Goal: Find specific page/section: Find specific page/section

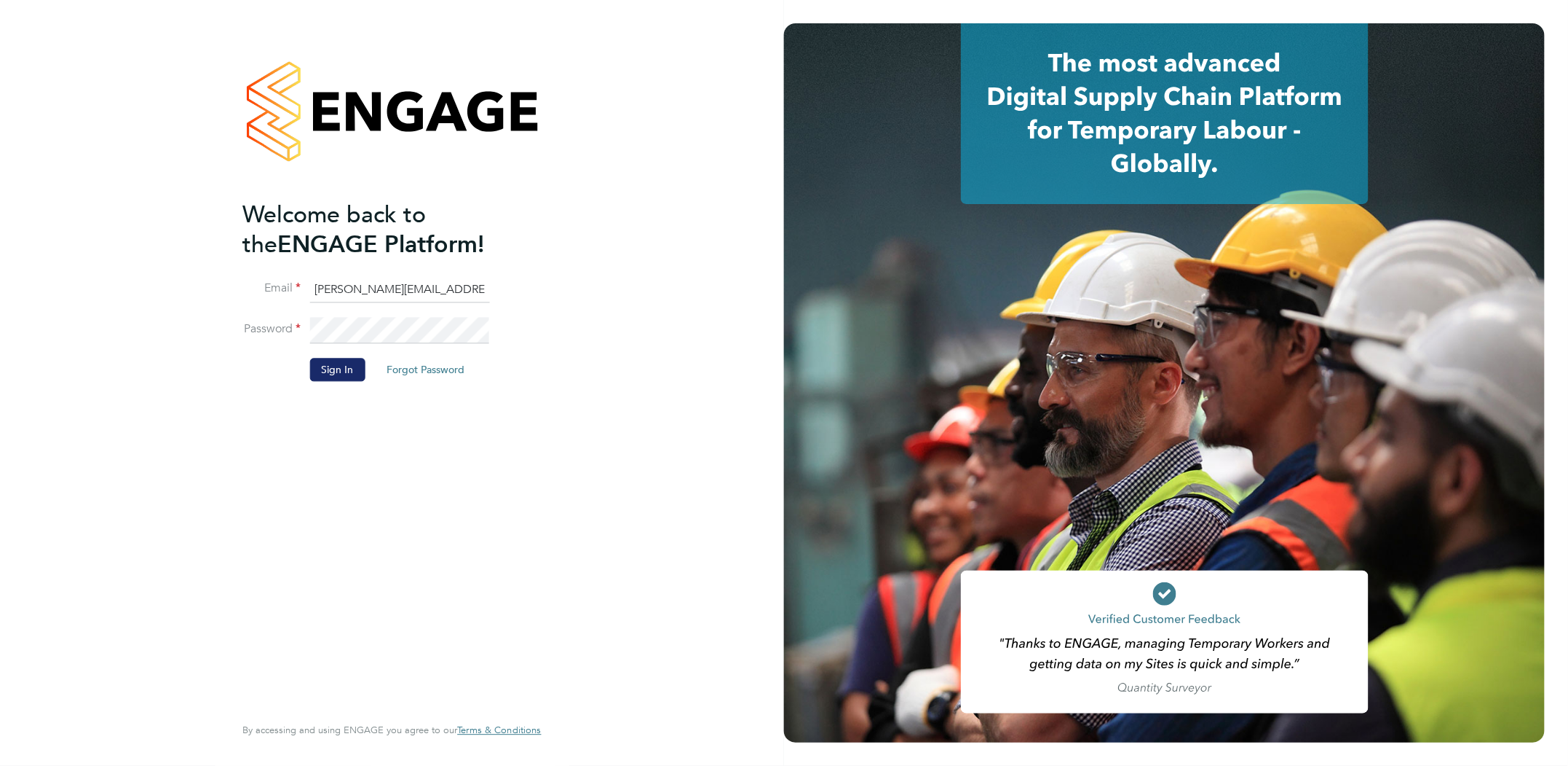
click at [342, 368] on button "Sign In" at bounding box center [337, 370] width 55 height 23
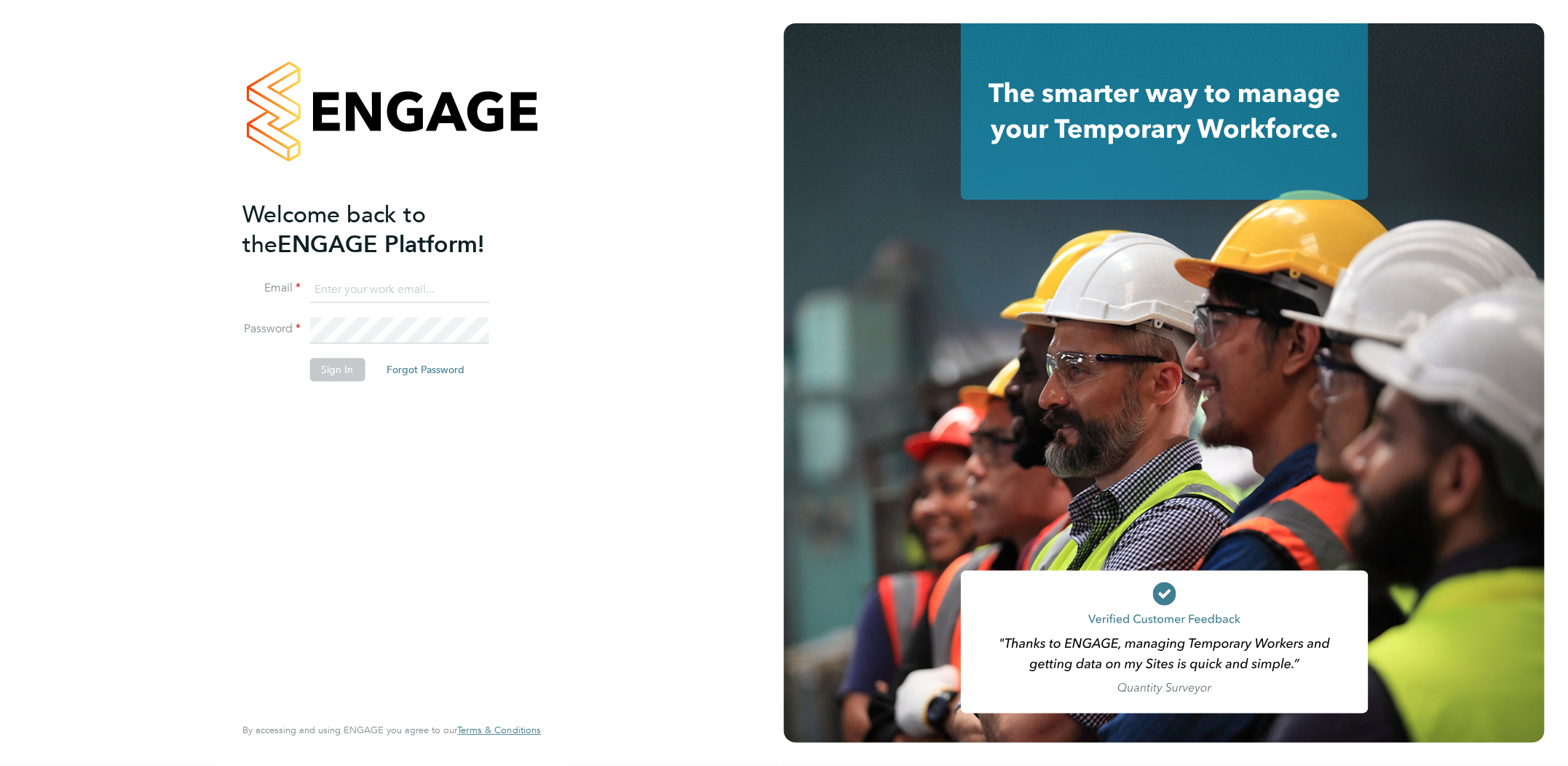
type input "sheree.flatman@randstadcpe.com"
click at [333, 369] on button "Sign In" at bounding box center [337, 370] width 55 height 23
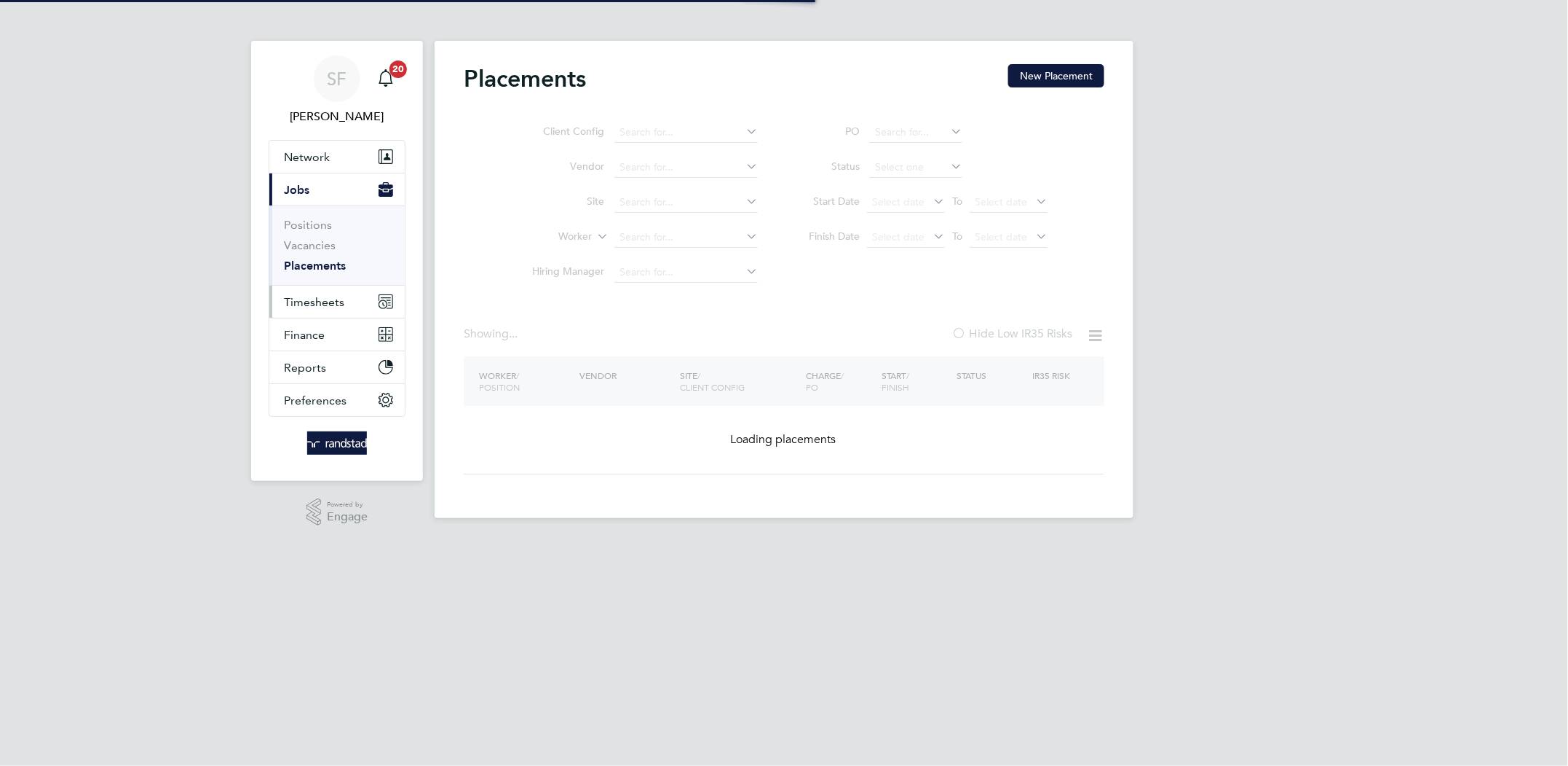
click at [329, 303] on span "Timesheets" at bounding box center [314, 302] width 61 height 14
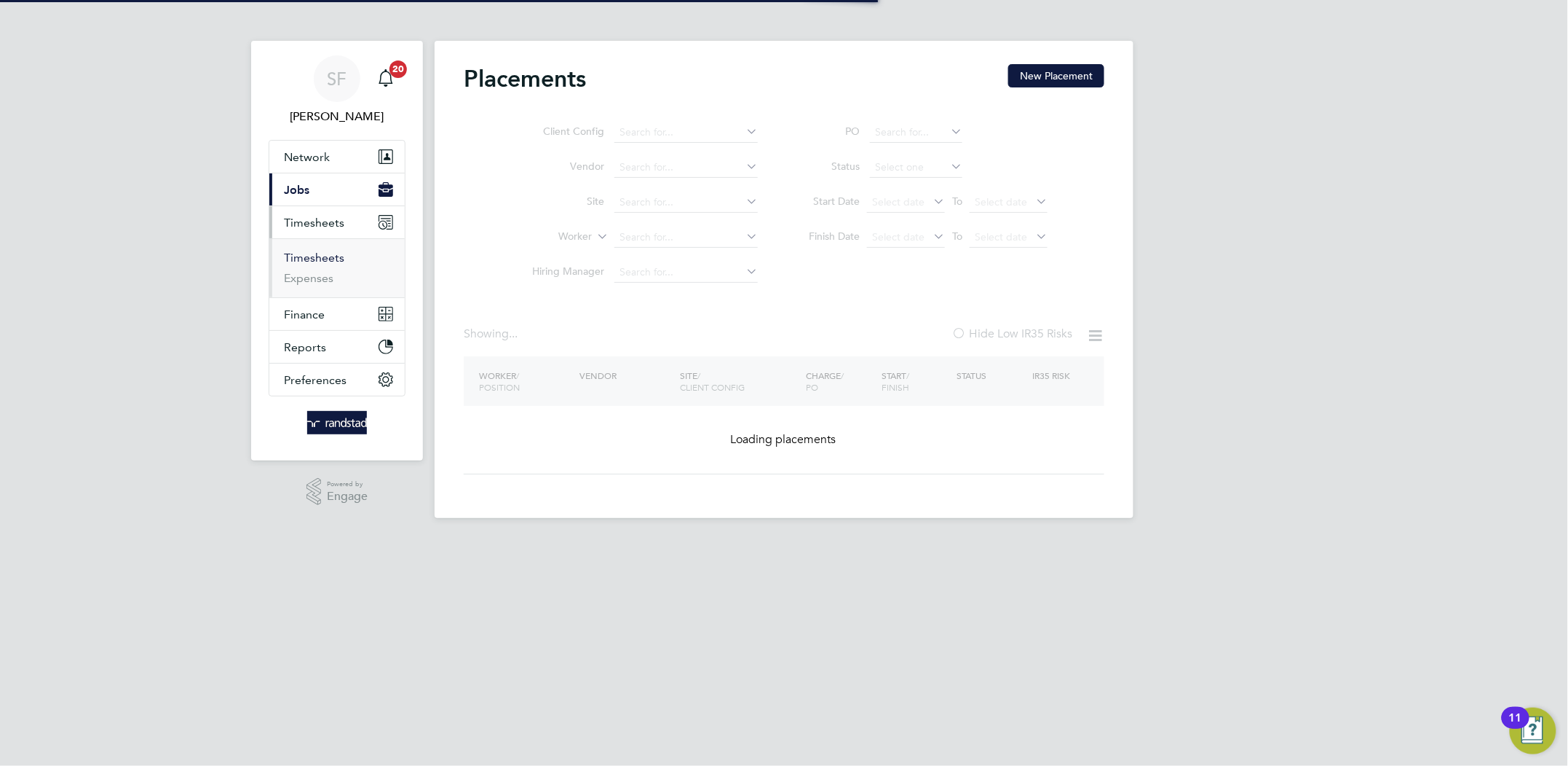
type input "[PERSON_NAME]"
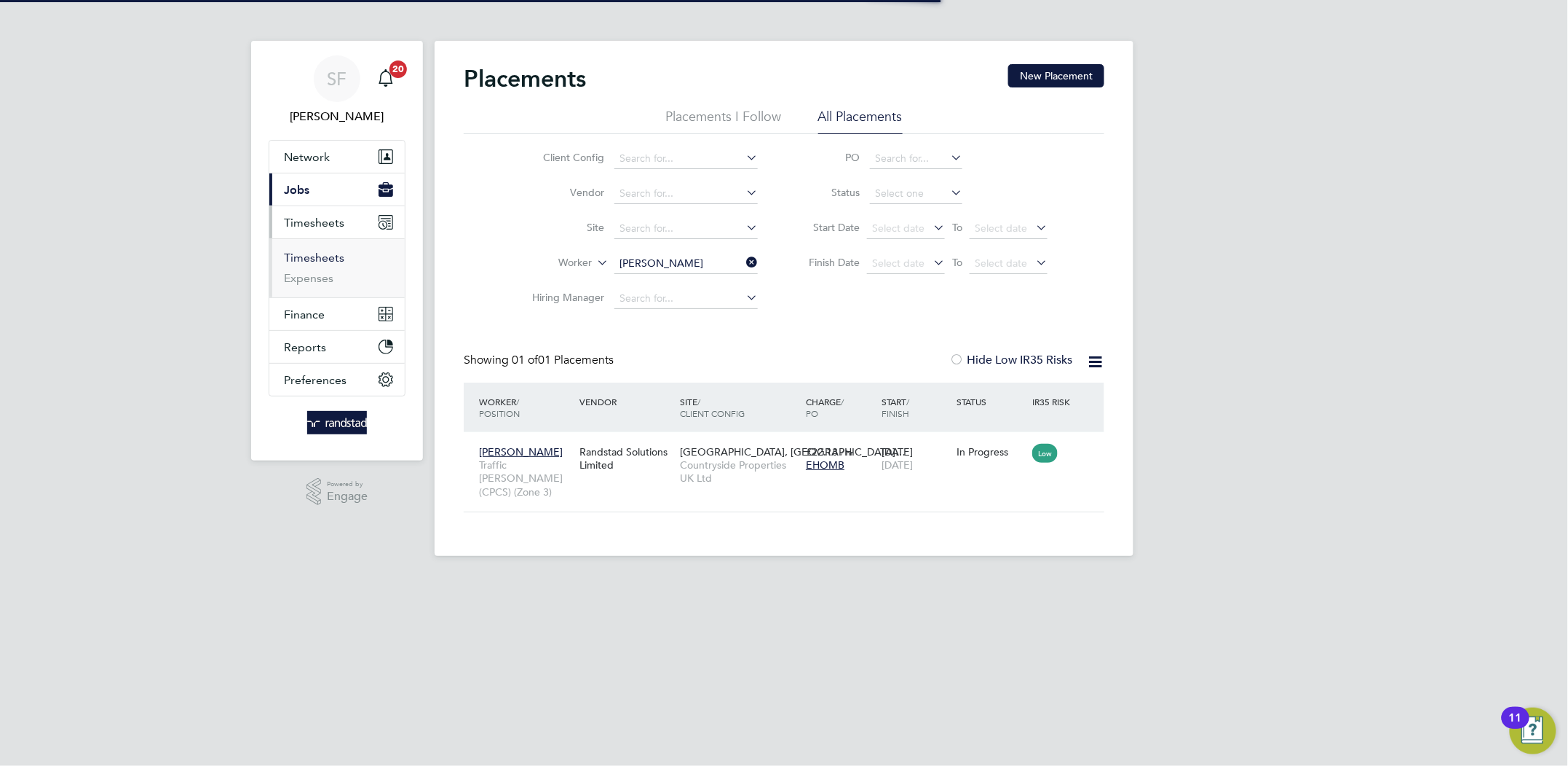
scroll to position [14, 70]
click at [322, 252] on link "Timesheets" at bounding box center [314, 257] width 61 height 14
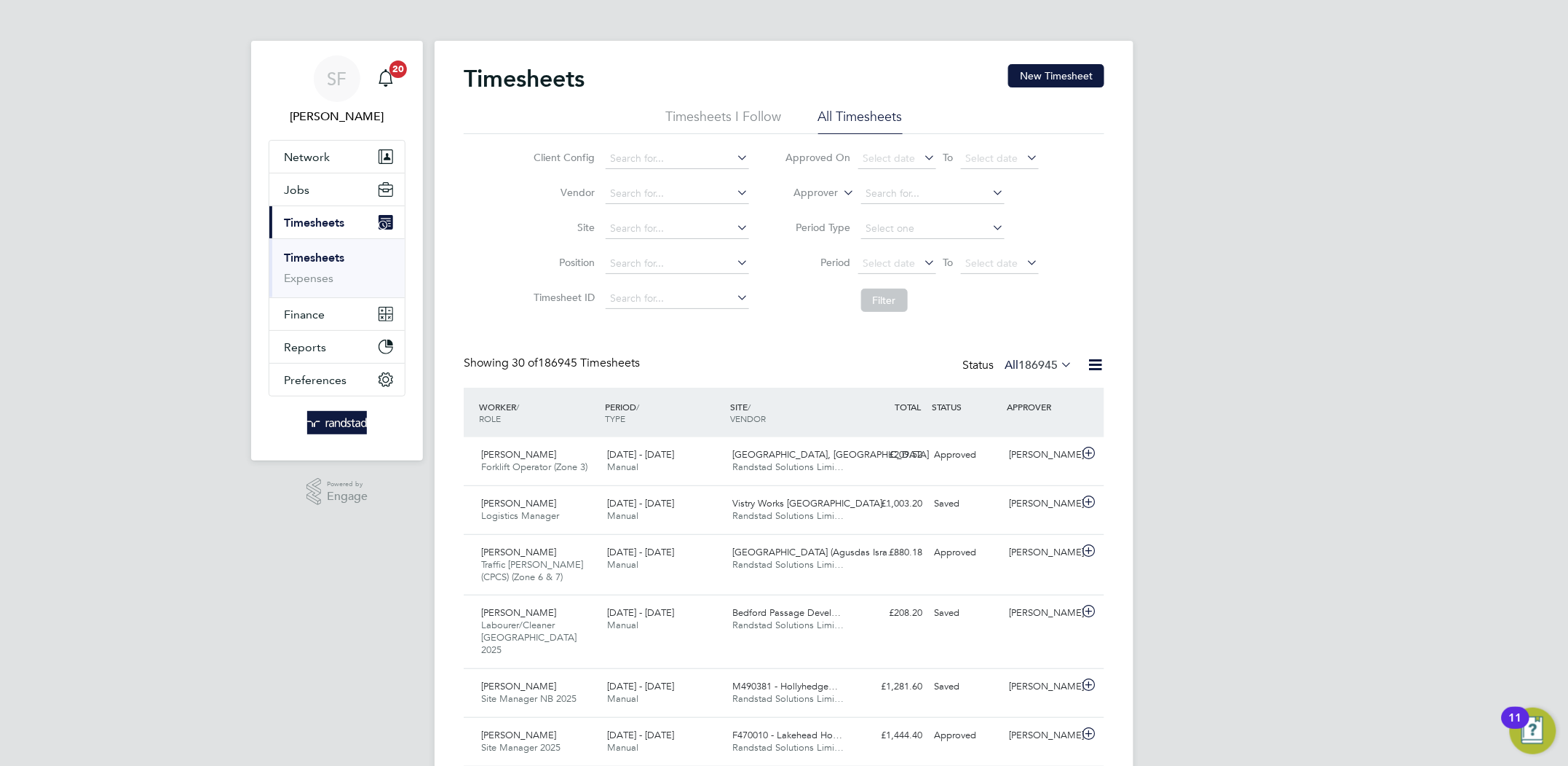
click at [841, 195] on icon at bounding box center [841, 189] width 0 height 13
click at [828, 212] on li "Worker" at bounding box center [802, 209] width 72 height 19
click at [878, 195] on input at bounding box center [933, 193] width 144 height 20
click at [878, 208] on b "Leon" at bounding box center [908, 213] width 85 height 12
type input "Leon Osji"
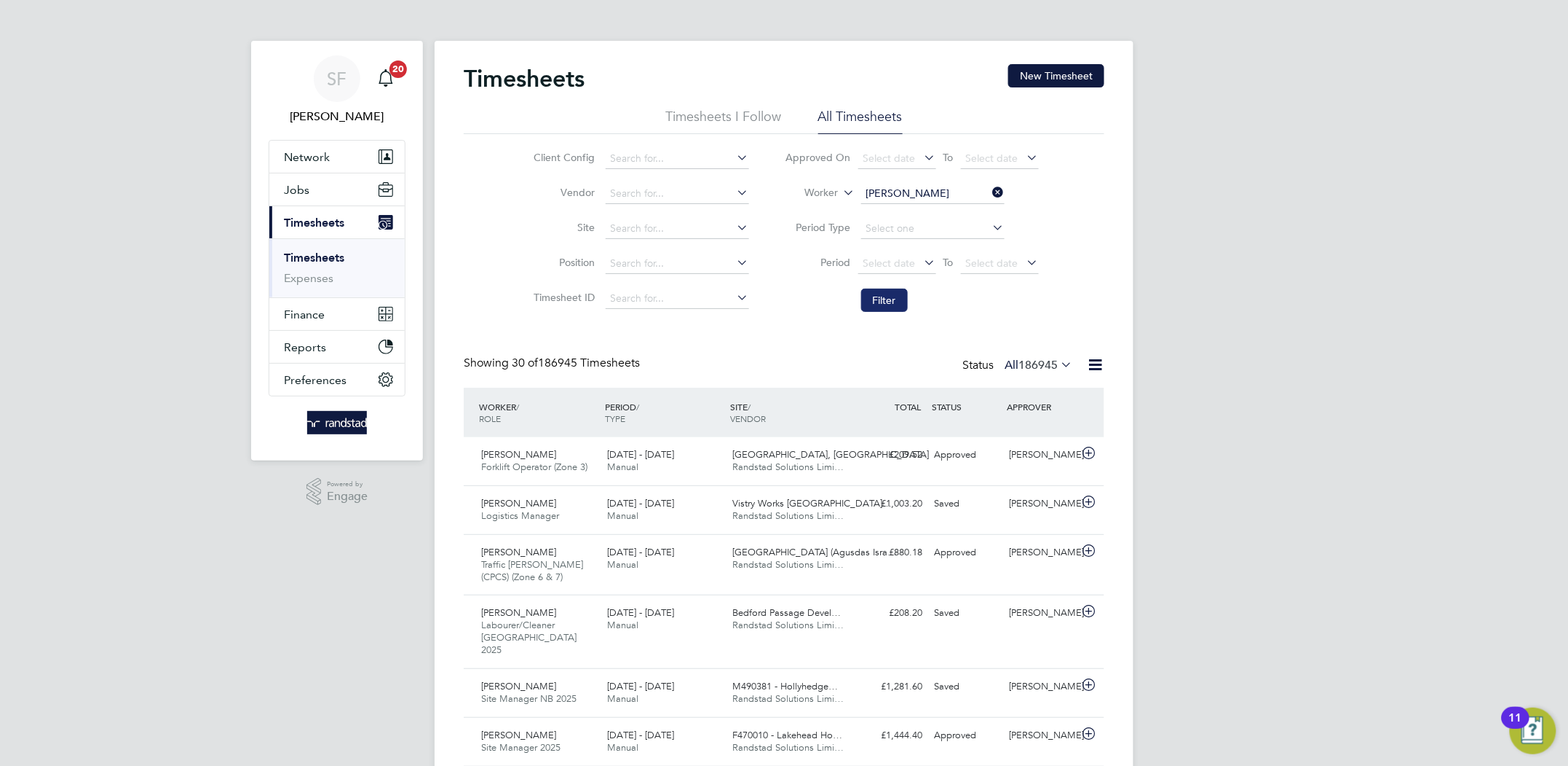
click at [881, 299] on button "Filter" at bounding box center [884, 300] width 47 height 23
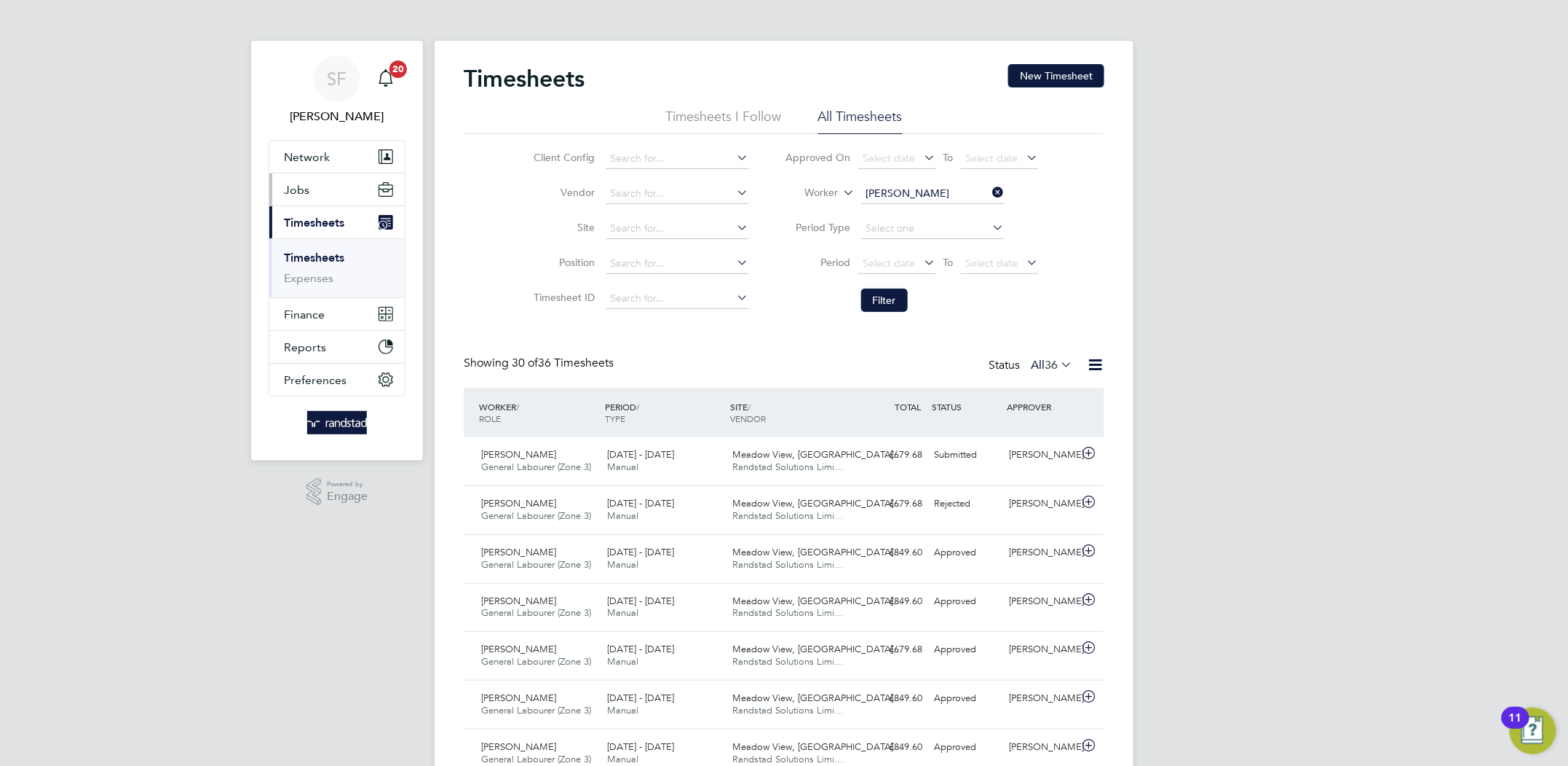
click at [305, 191] on span "Jobs" at bounding box center [296, 190] width 26 height 14
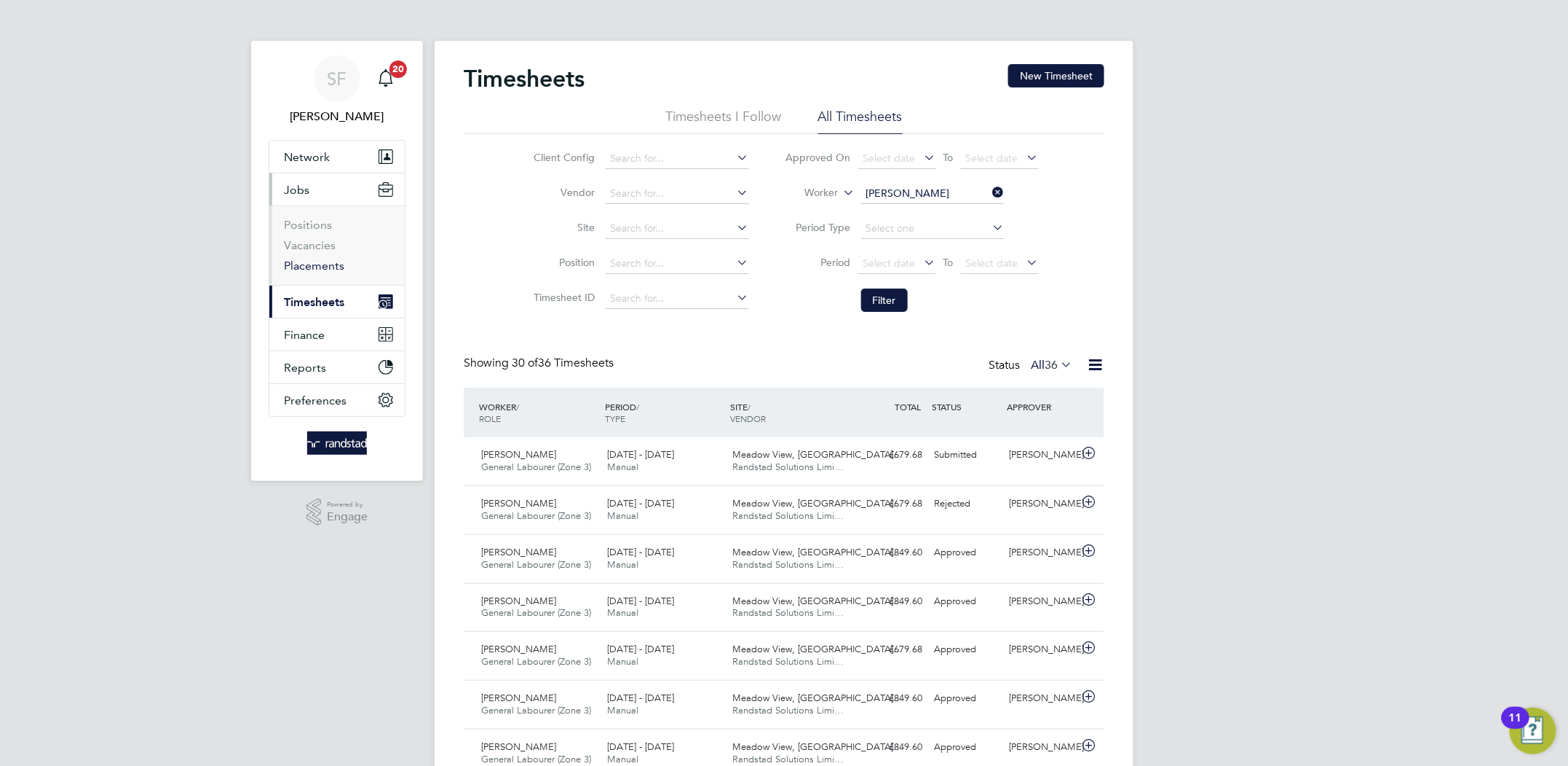
click at [311, 263] on link "Placements" at bounding box center [314, 265] width 61 height 14
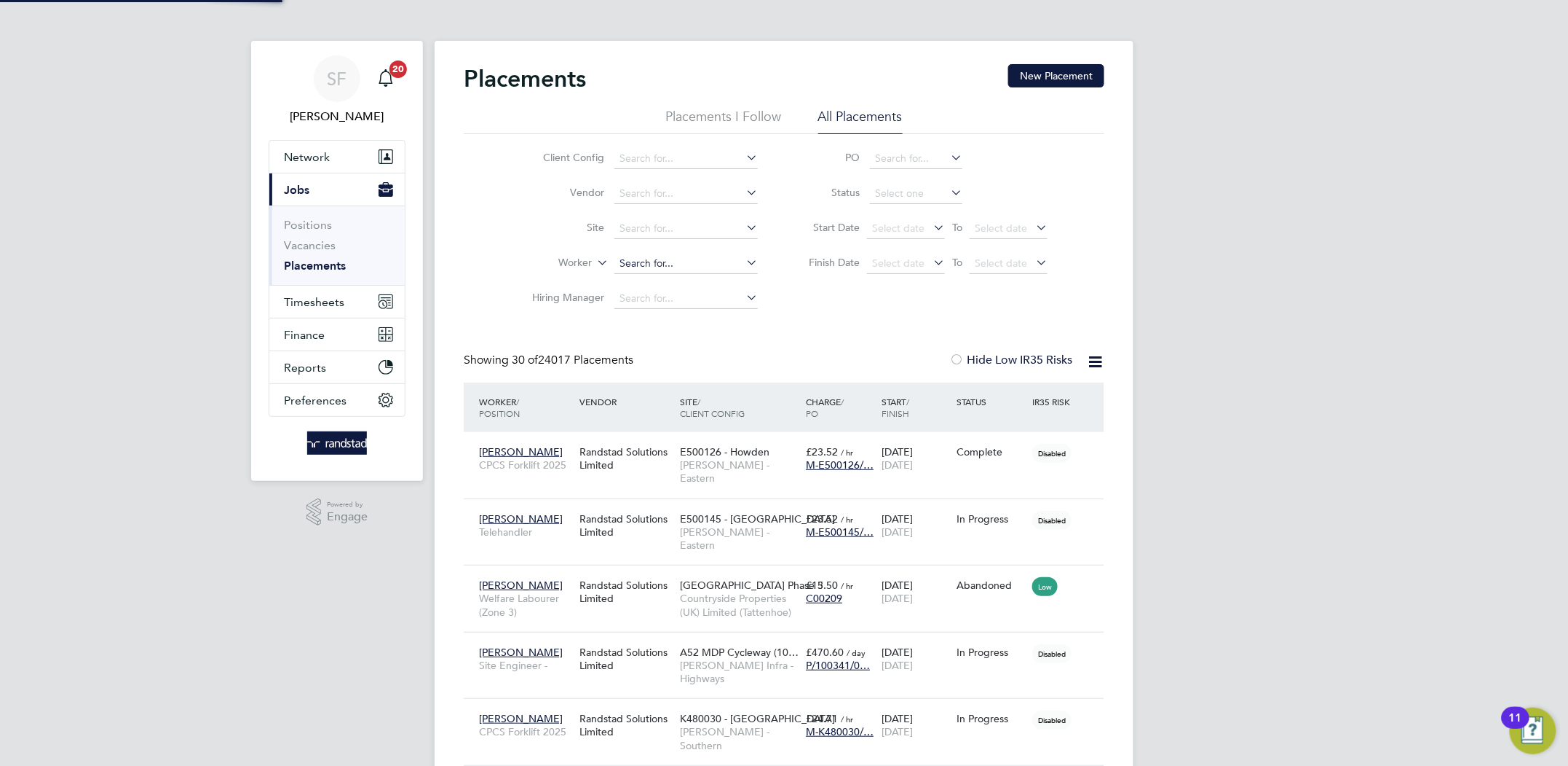
click at [642, 263] on input at bounding box center [686, 264] width 144 height 20
type input "lee ashton"
click at [743, 262] on icon at bounding box center [743, 262] width 0 height 20
click at [645, 223] on input at bounding box center [686, 228] width 144 height 20
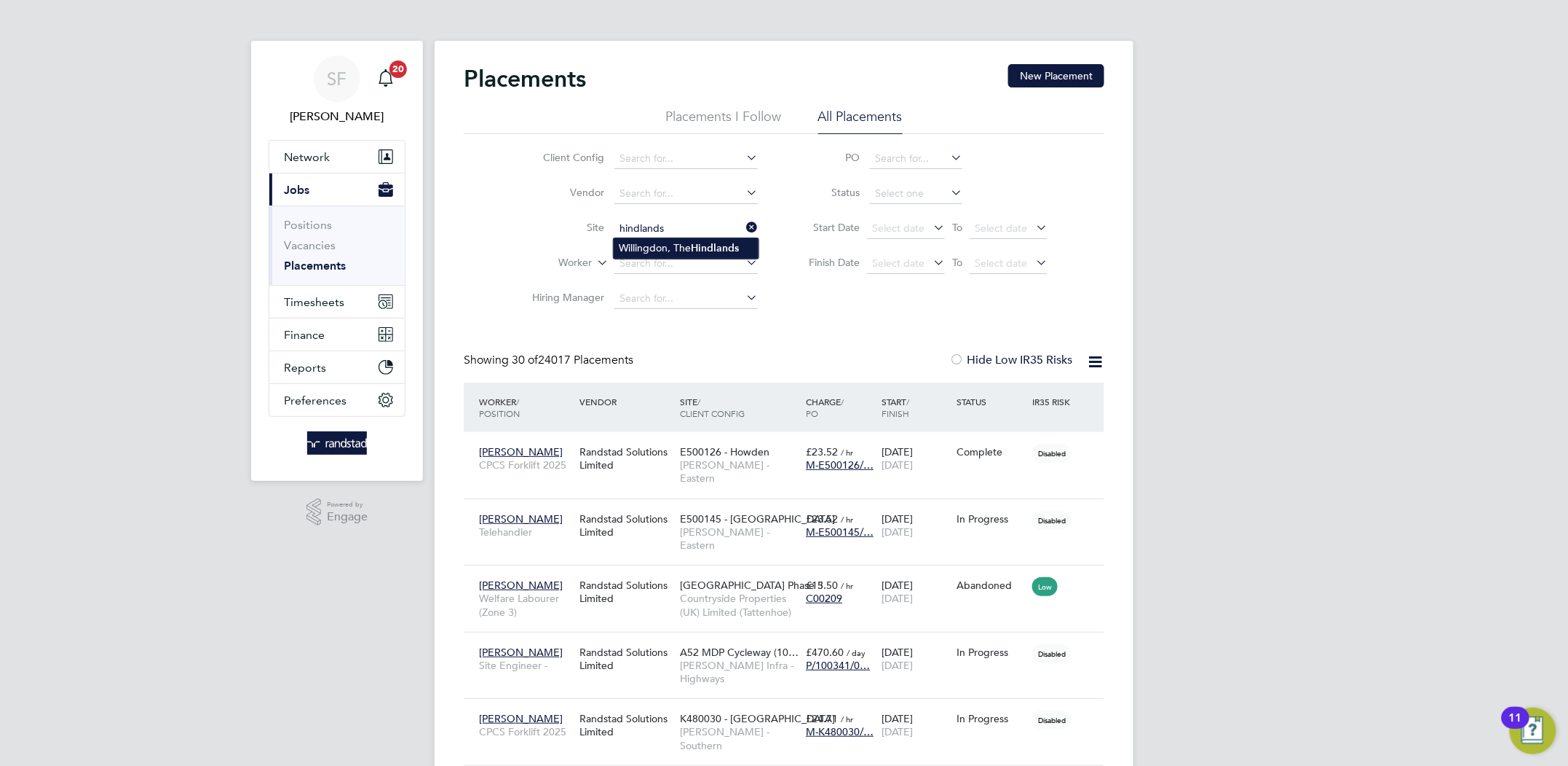
click at [636, 247] on li "Willingdon, The Hindlands" at bounding box center [686, 248] width 144 height 19
type input "Willingdon, The Hindlands"
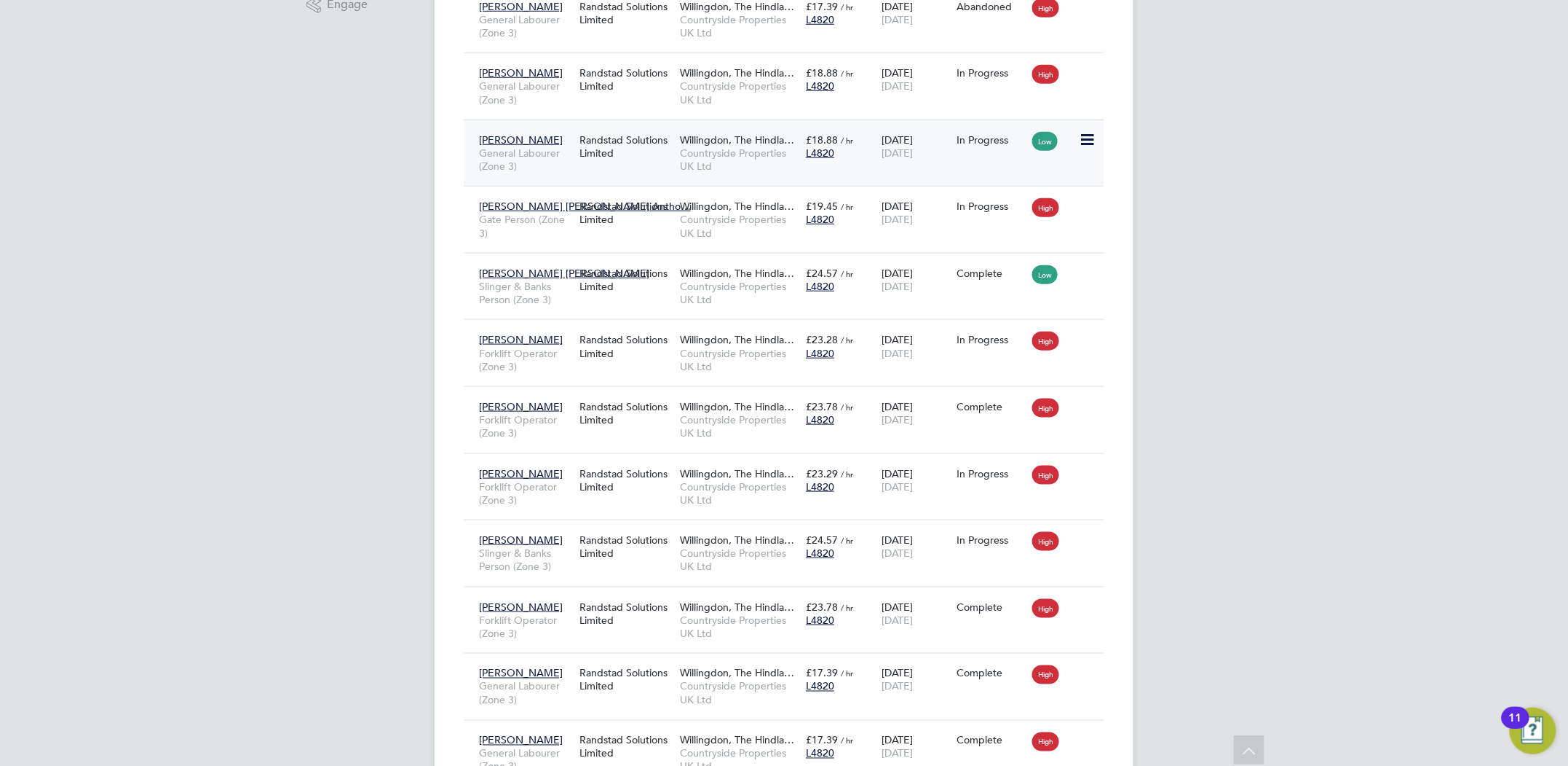
click at [517, 152] on span "General Labourer (Zone 3)" at bounding box center [526, 160] width 93 height 26
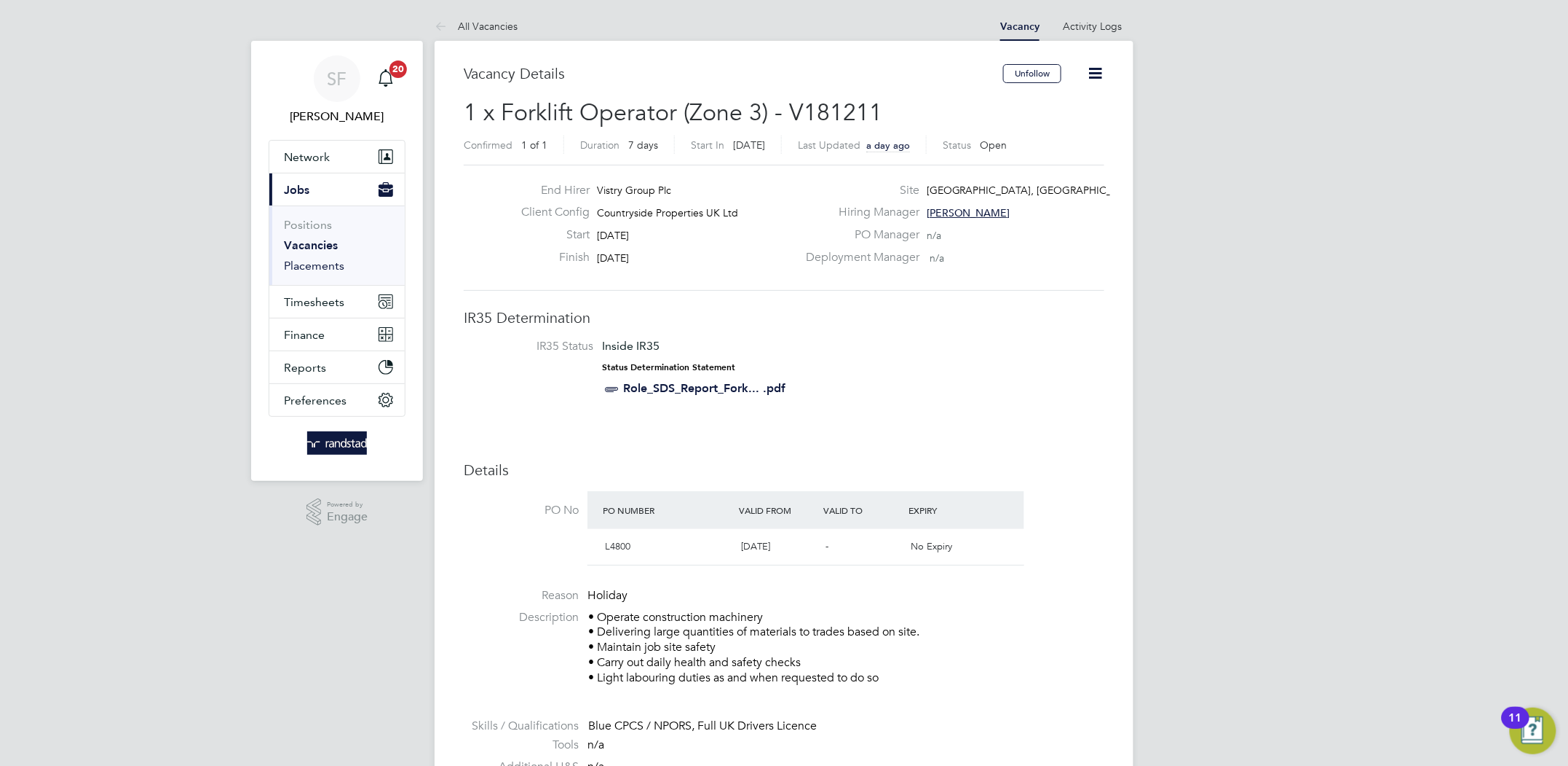
click at [318, 270] on link "Placements" at bounding box center [314, 265] width 61 height 14
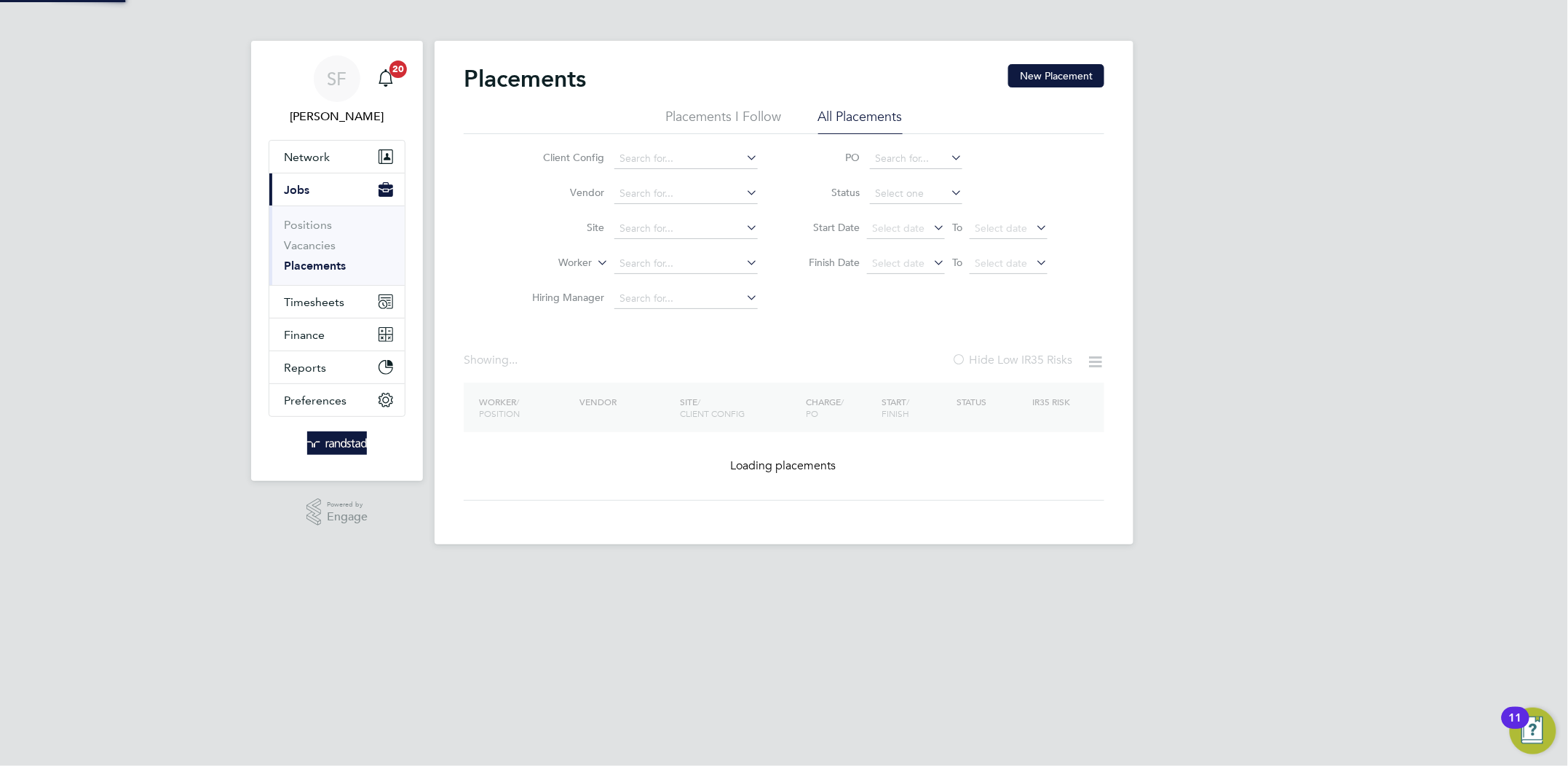
click at [650, 241] on li "Site" at bounding box center [639, 229] width 274 height 35
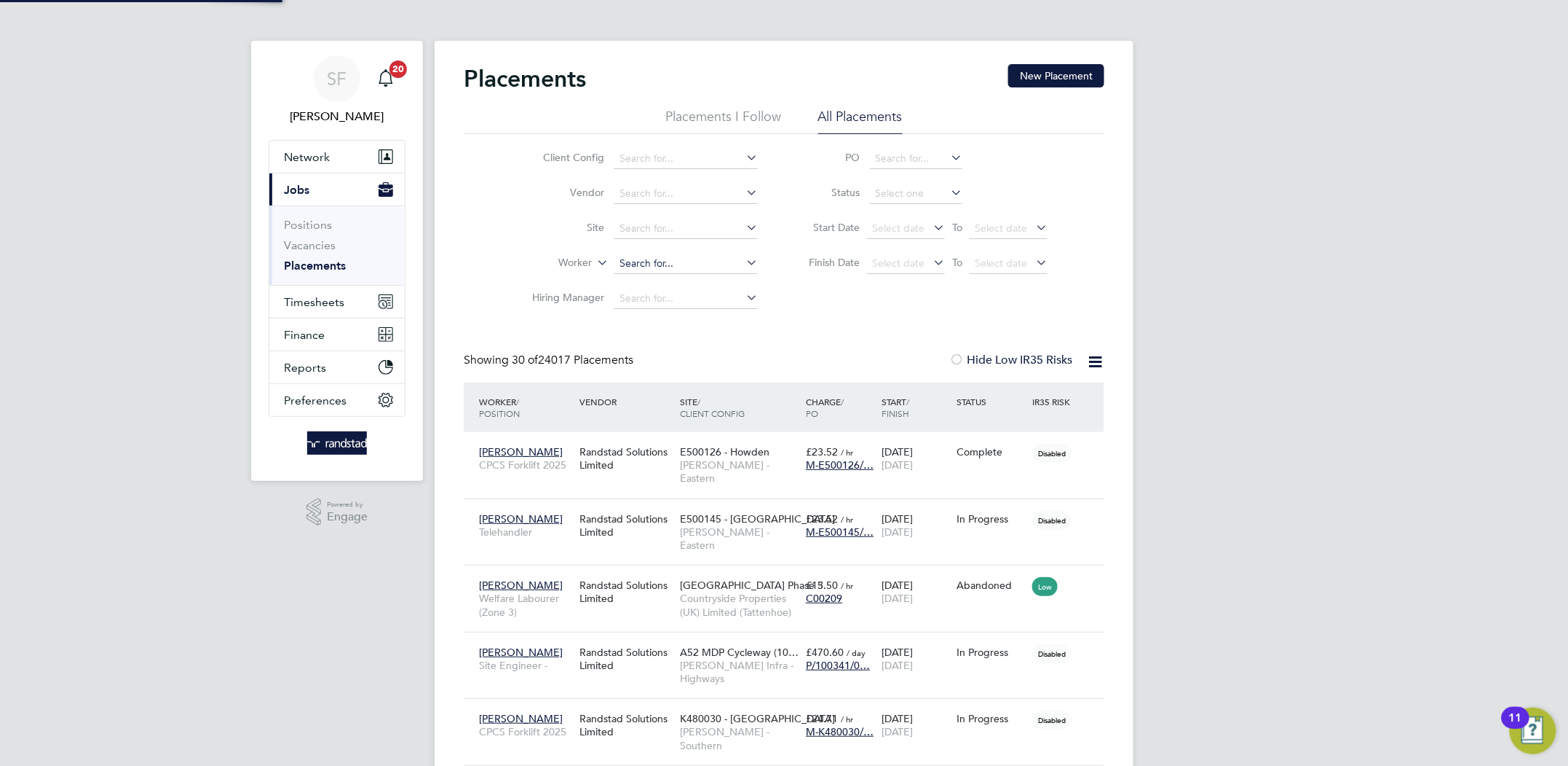
click at [644, 257] on input at bounding box center [686, 264] width 144 height 20
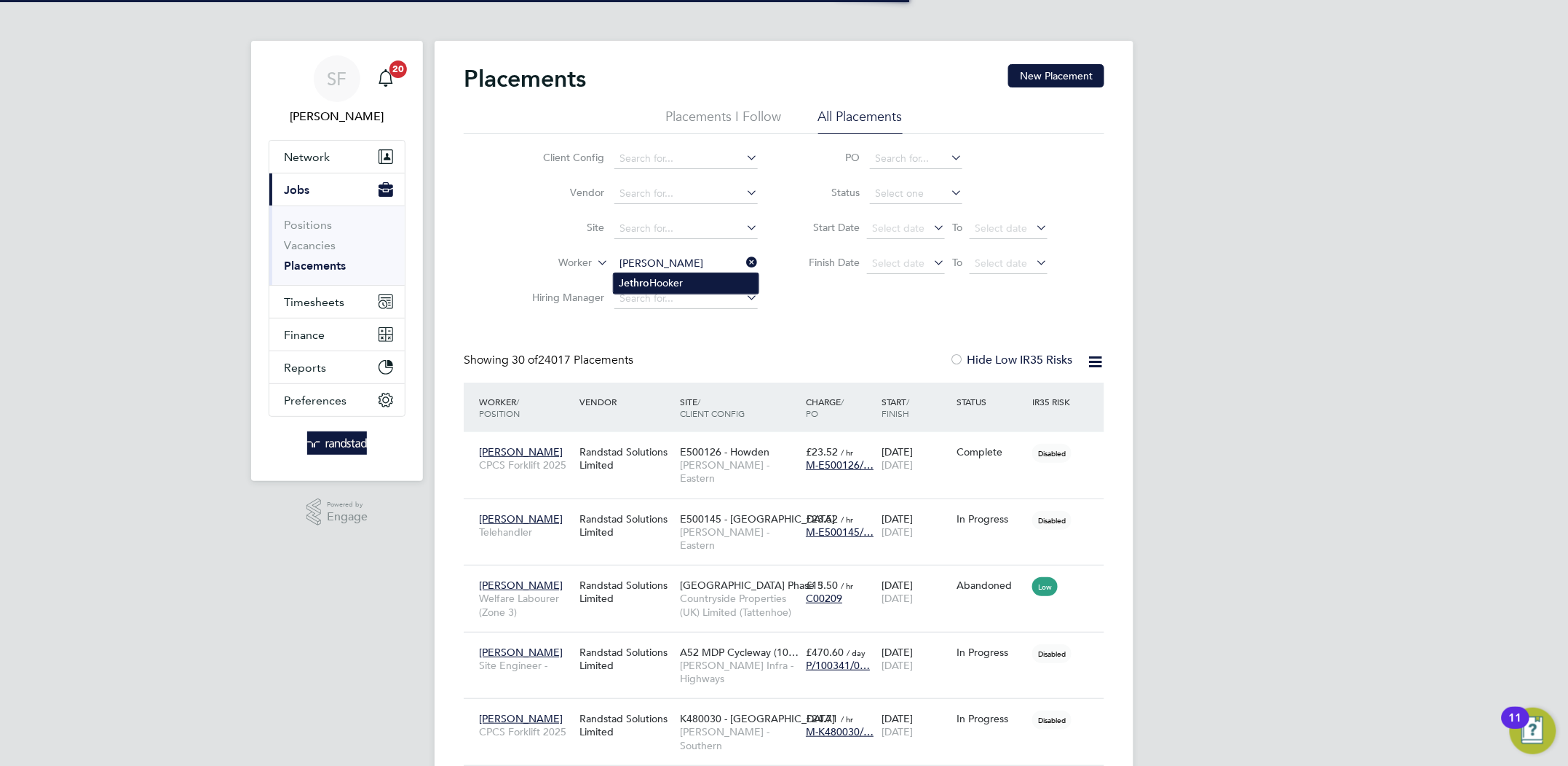
click at [642, 279] on b "Jethro" at bounding box center [634, 283] width 31 height 12
type input "[PERSON_NAME]"
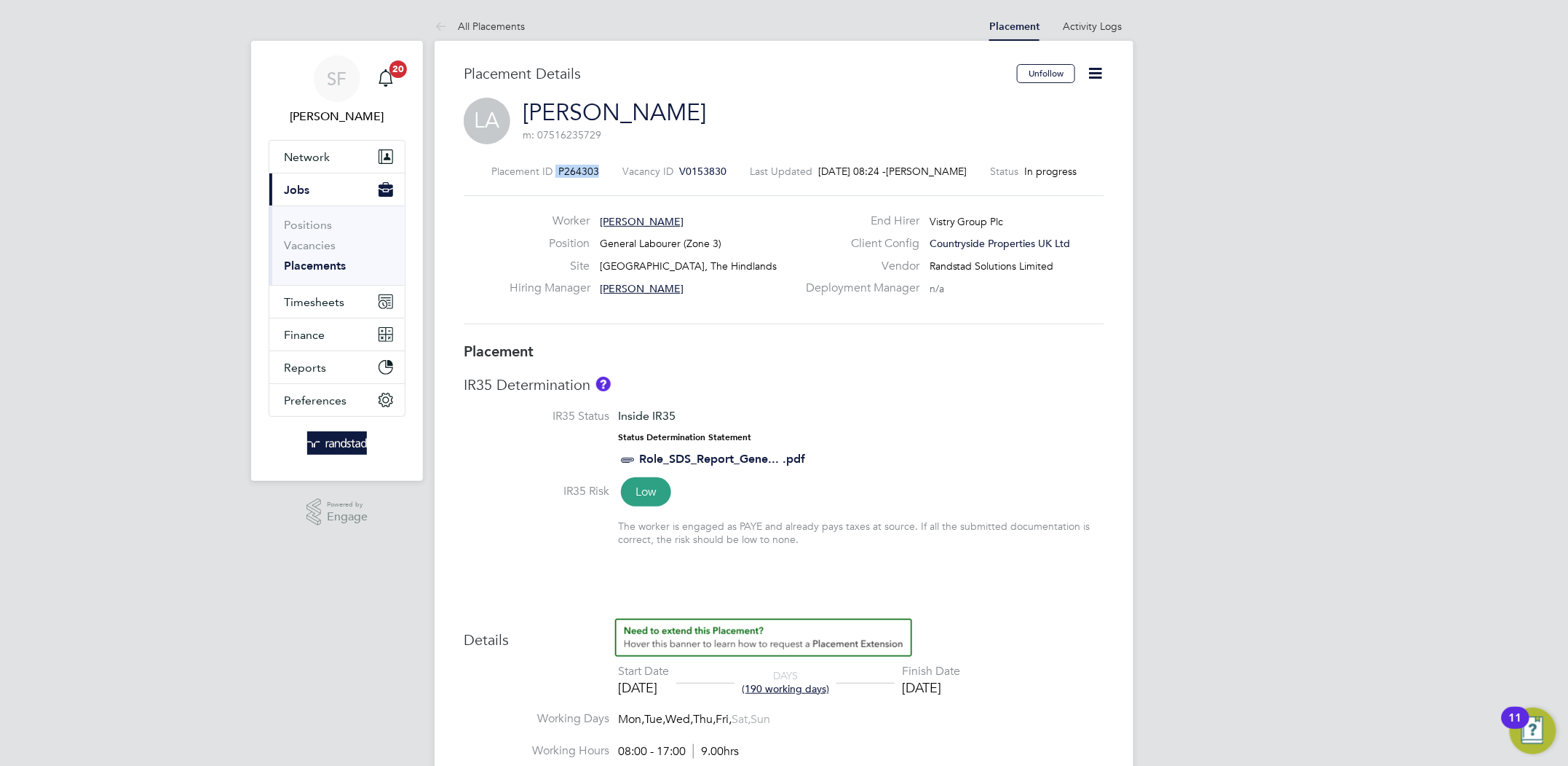
drag, startPoint x: 588, startPoint y: 172, endPoint x: 536, endPoint y: 167, distance: 52.2
click at [536, 167] on div "Placement ID P264303 Vacancy ID V0153830 Last Updated 25 Sep 2025, 08:24 - Tom …" at bounding box center [783, 171] width 640 height 13
copy div "P264303"
